Goal: Check status

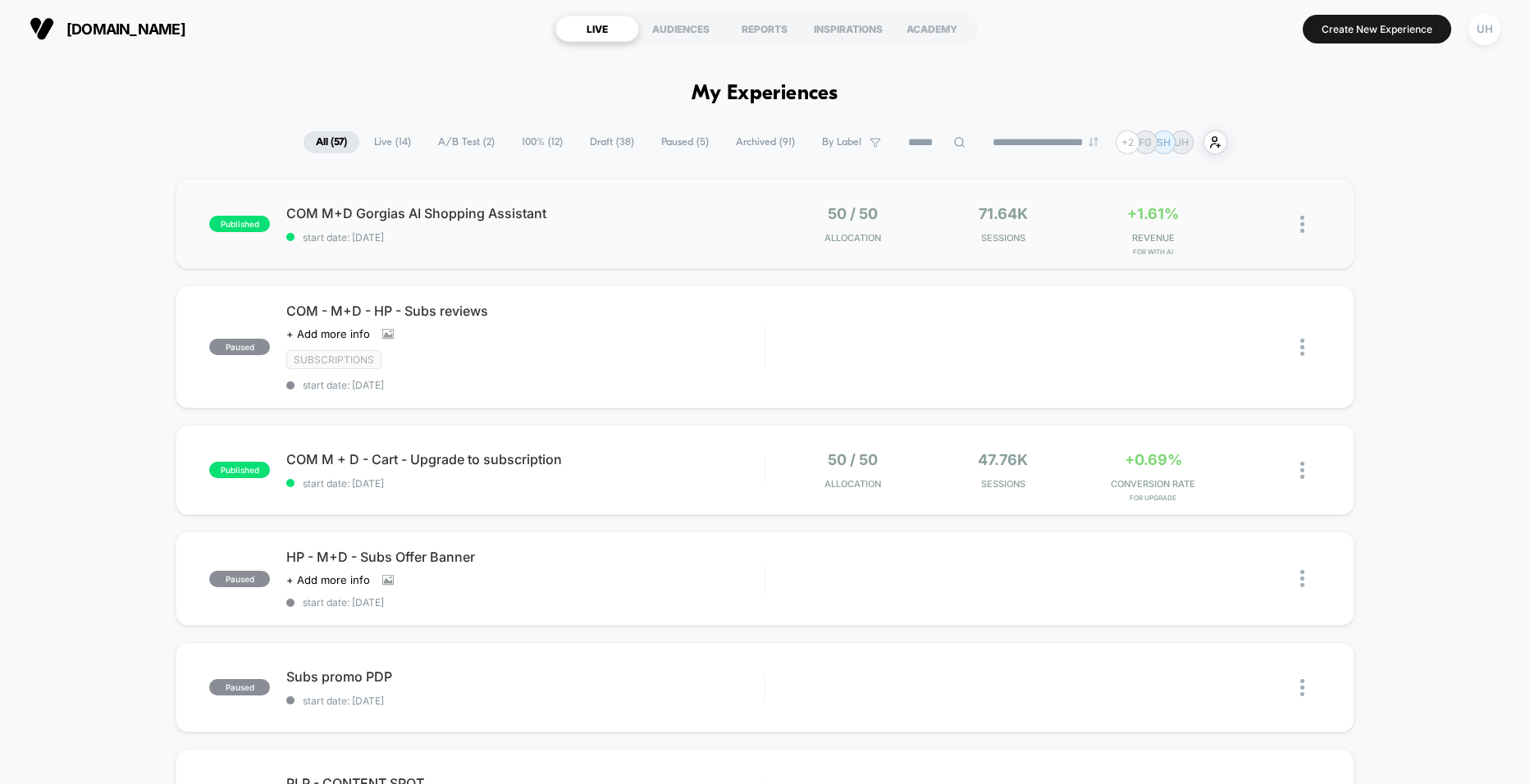
click at [673, 251] on div "published COM M+D Gorgias AI Shopping Assistant start date: [DATE] 50 / 50 Allo…" at bounding box center [765, 223] width 1178 height 90
